Goal: Task Accomplishment & Management: Complete application form

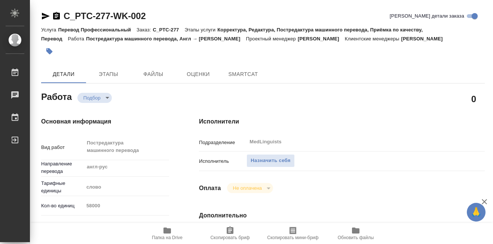
type textarea "x"
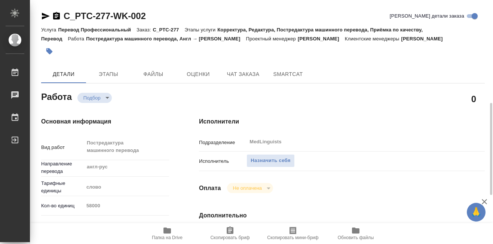
type textarea "x"
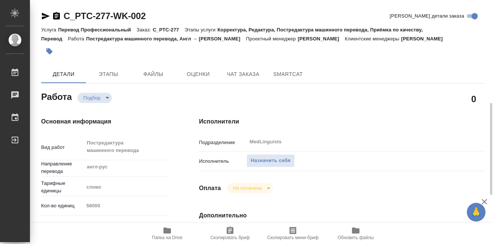
type textarea "x"
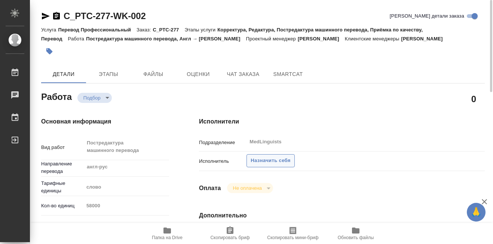
click at [278, 163] on span "Назначить себя" at bounding box center [271, 160] width 40 height 9
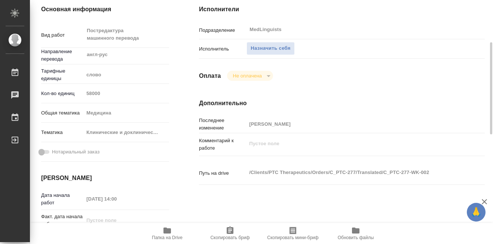
scroll to position [150, 0]
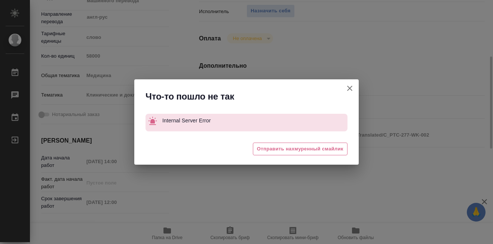
type textarea "x"
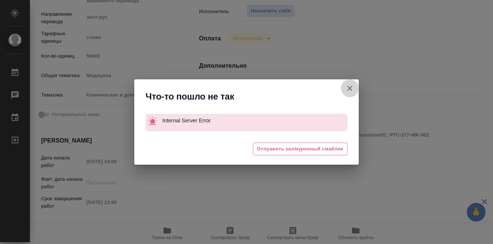
click at [348, 88] on icon "button" at bounding box center [349, 88] width 9 height 9
type textarea "x"
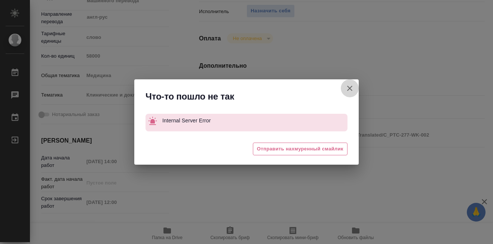
type textarea "x"
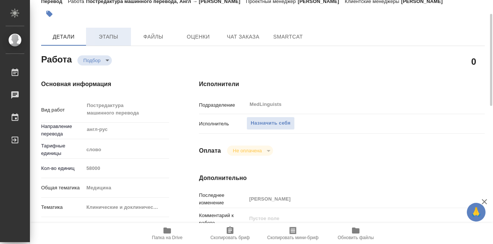
scroll to position [0, 0]
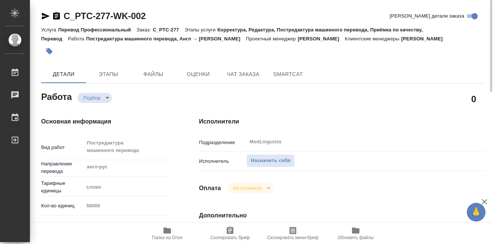
type textarea "x"
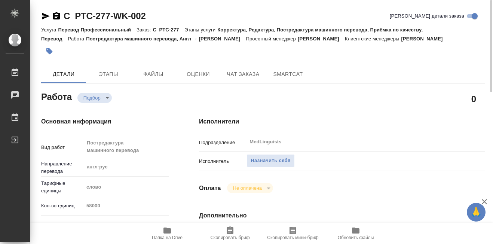
type textarea "x"
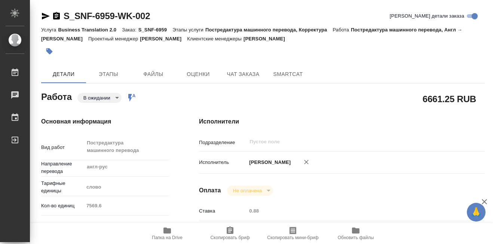
click at [118, 96] on body "🙏 .cls-1 fill:#fff; AWATERA [PERSON_NAME] 0 Чаты График Выйти S_SNF-6959-WK-002…" at bounding box center [246, 122] width 493 height 244
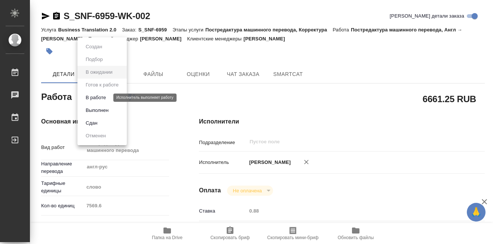
click at [98, 97] on button "В работе" at bounding box center [95, 98] width 25 height 8
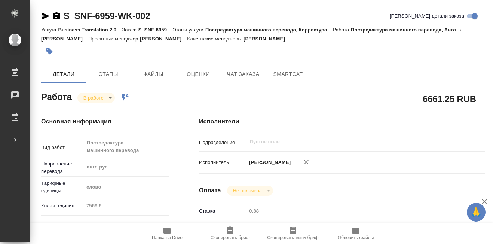
type textarea "x"
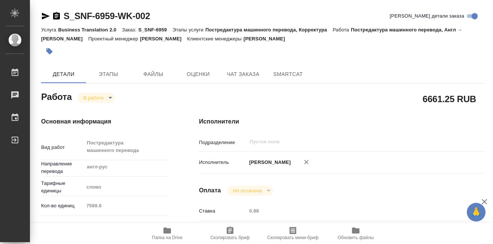
type textarea "x"
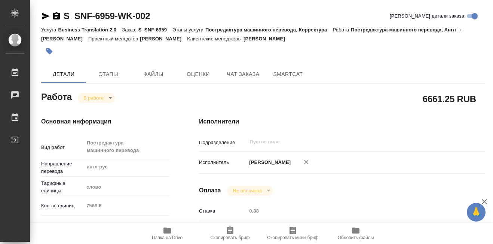
type textarea "x"
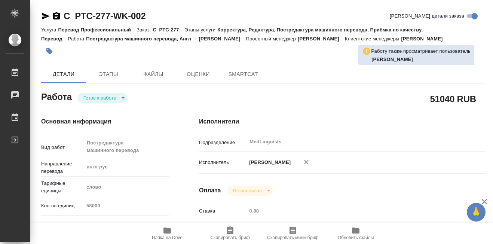
type textarea "x"
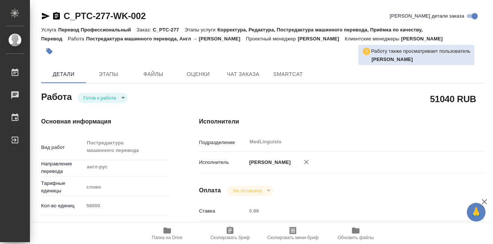
type textarea "x"
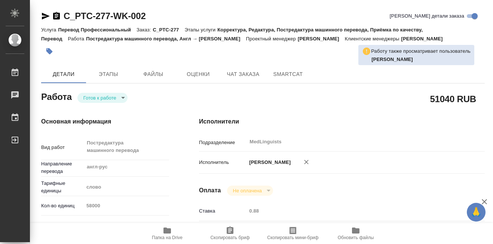
type textarea "x"
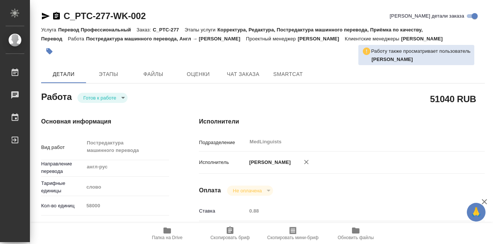
type textarea "x"
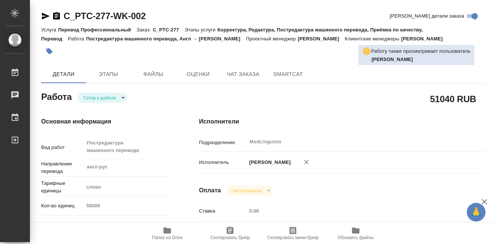
type textarea "x"
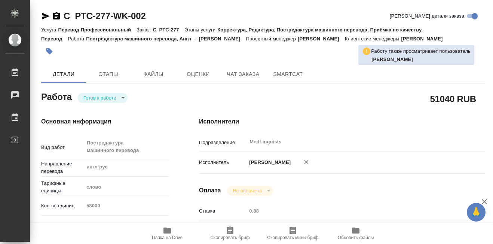
type textarea "x"
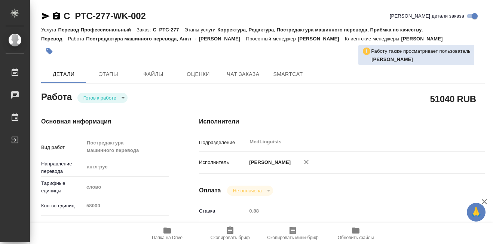
click at [123, 97] on body "🙏 .cls-1 fill:#fff; AWATERA Martynova Aleksandra Работы 0 Чаты График Выйти C_P…" at bounding box center [246, 122] width 493 height 244
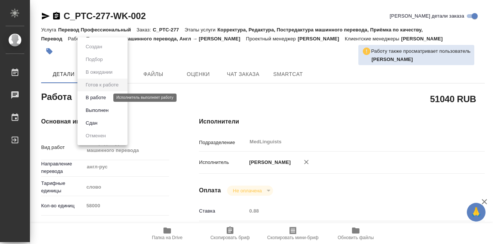
click at [103, 96] on button "В работе" at bounding box center [95, 98] width 25 height 8
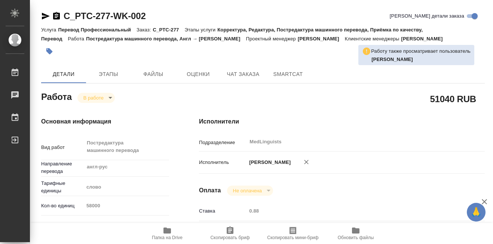
type textarea "x"
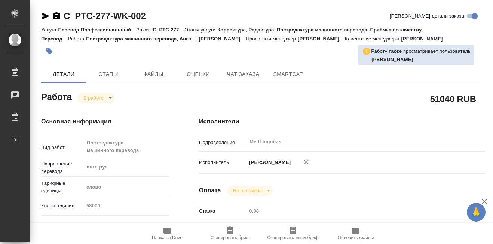
type textarea "x"
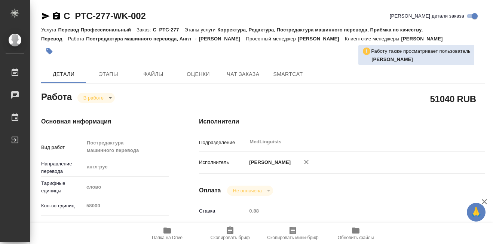
type textarea "x"
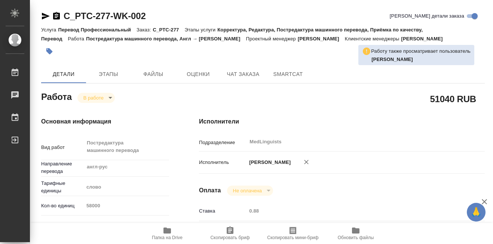
type textarea "x"
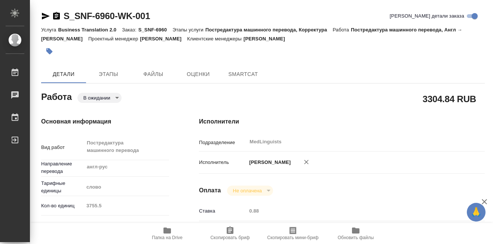
type textarea "x"
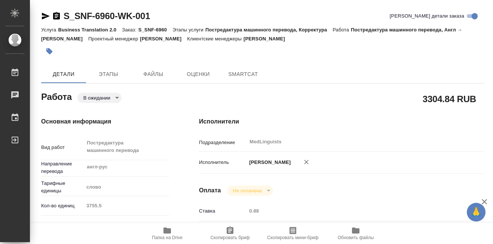
type textarea "x"
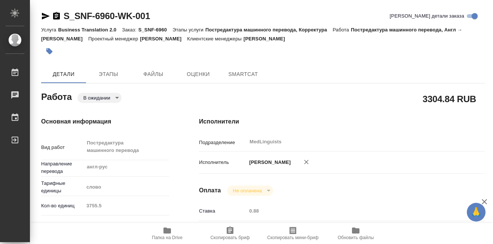
type textarea "x"
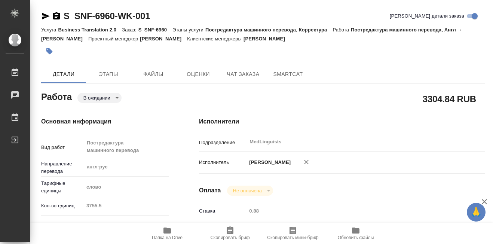
type textarea "x"
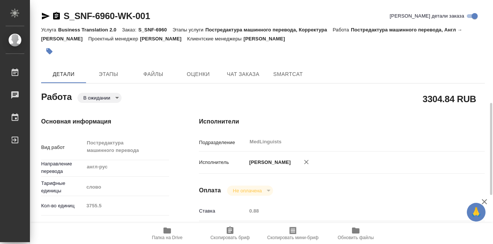
scroll to position [75, 0]
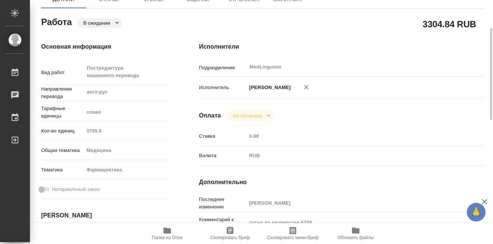
type textarea "x"
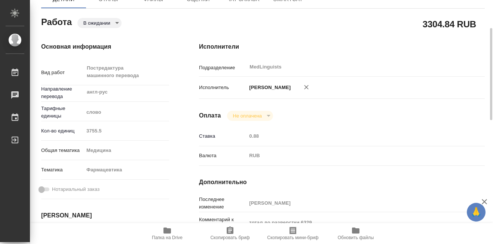
type textarea "x"
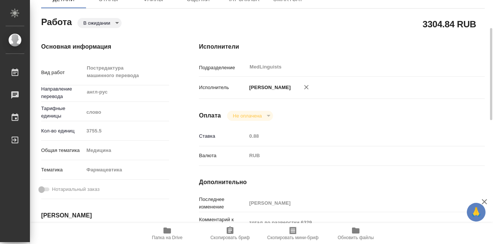
type textarea "x"
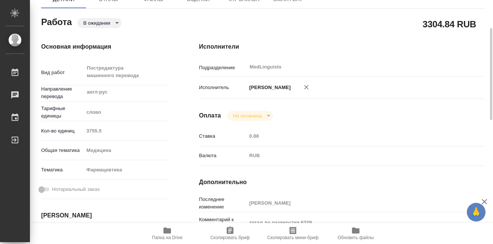
type textarea "x"
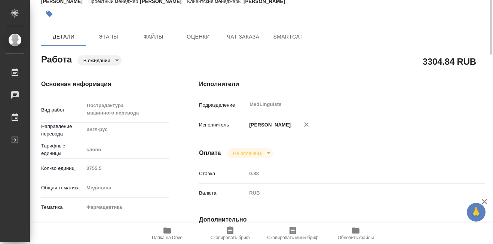
scroll to position [0, 0]
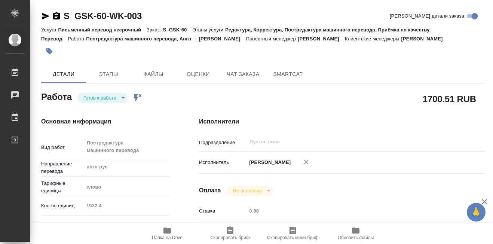
type textarea "x"
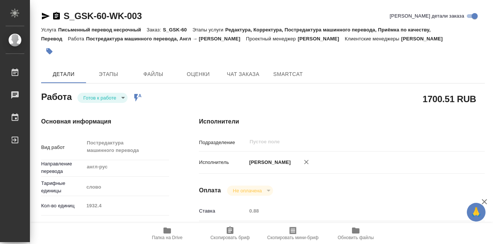
type textarea "x"
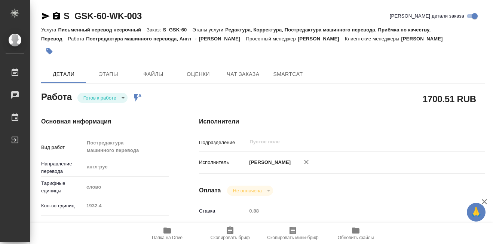
type textarea "x"
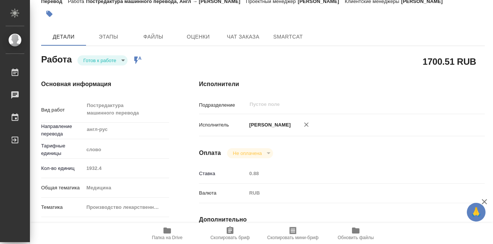
type textarea "x"
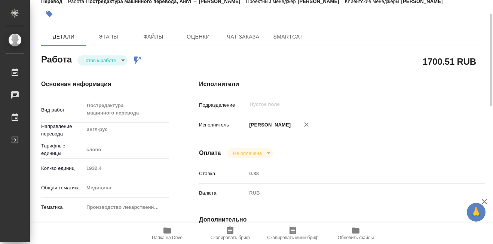
scroll to position [75, 0]
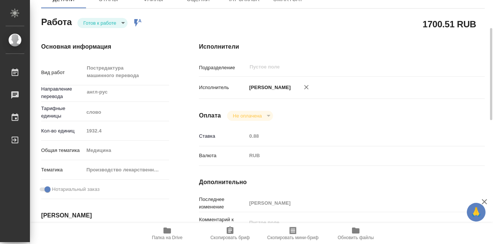
type textarea "x"
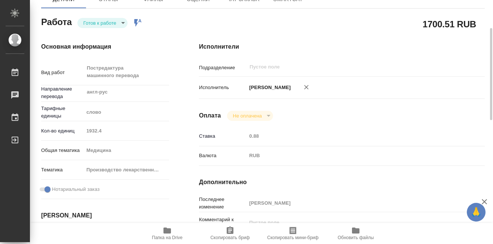
click at [123, 24] on body "🙏 .cls-1 fill:#fff; AWATERA [PERSON_NAME] 0 Чаты График Выйти S_GSK-60-WK-003 К…" at bounding box center [246, 122] width 493 height 244
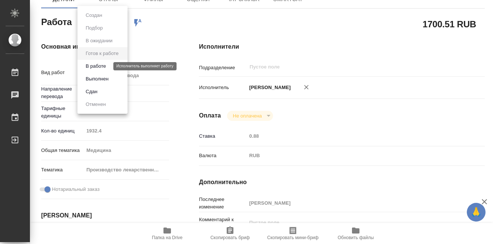
click at [96, 67] on button "В работе" at bounding box center [95, 66] width 25 height 8
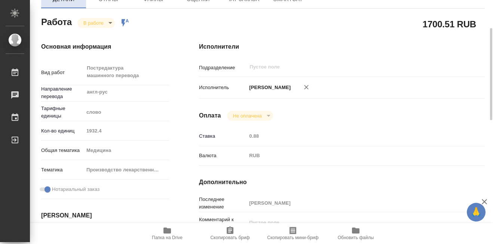
type textarea "x"
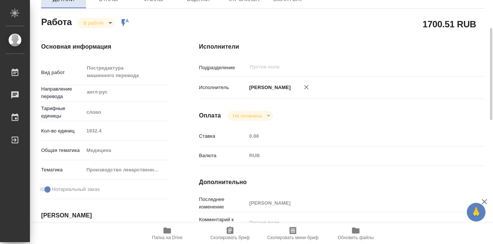
type textarea "x"
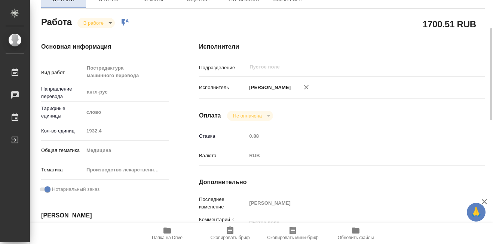
type textarea "x"
